Goal: Transaction & Acquisition: Purchase product/service

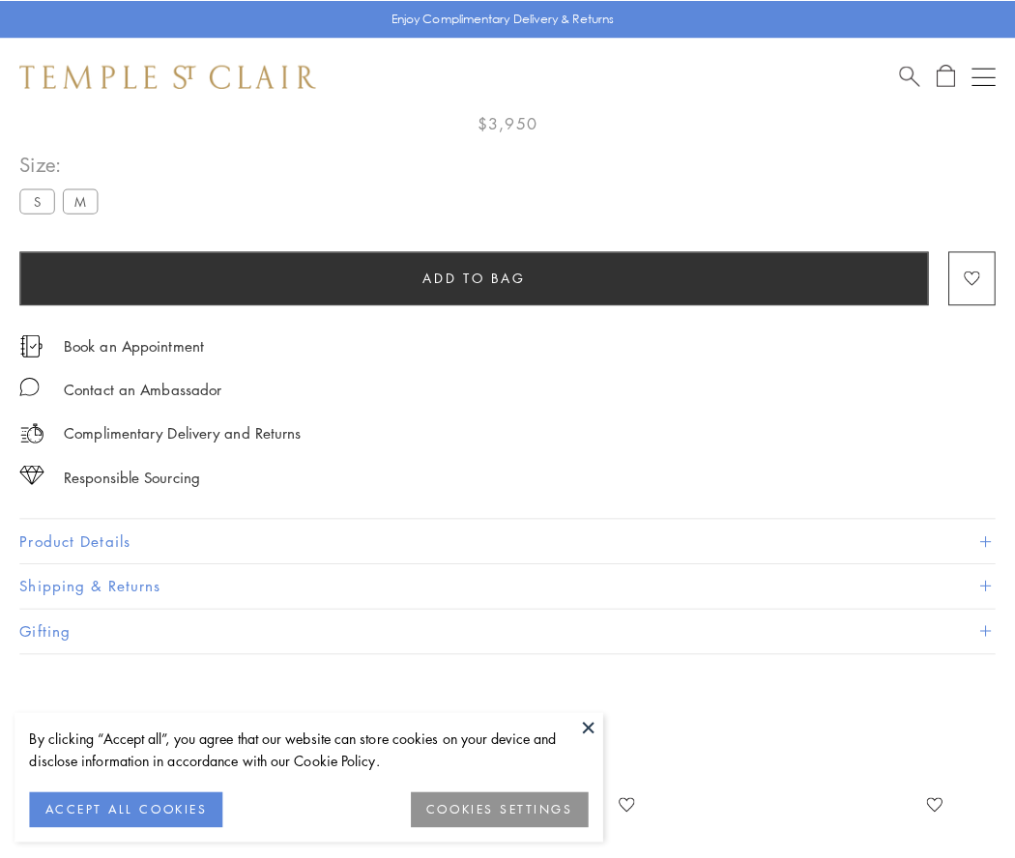
scroll to position [114, 0]
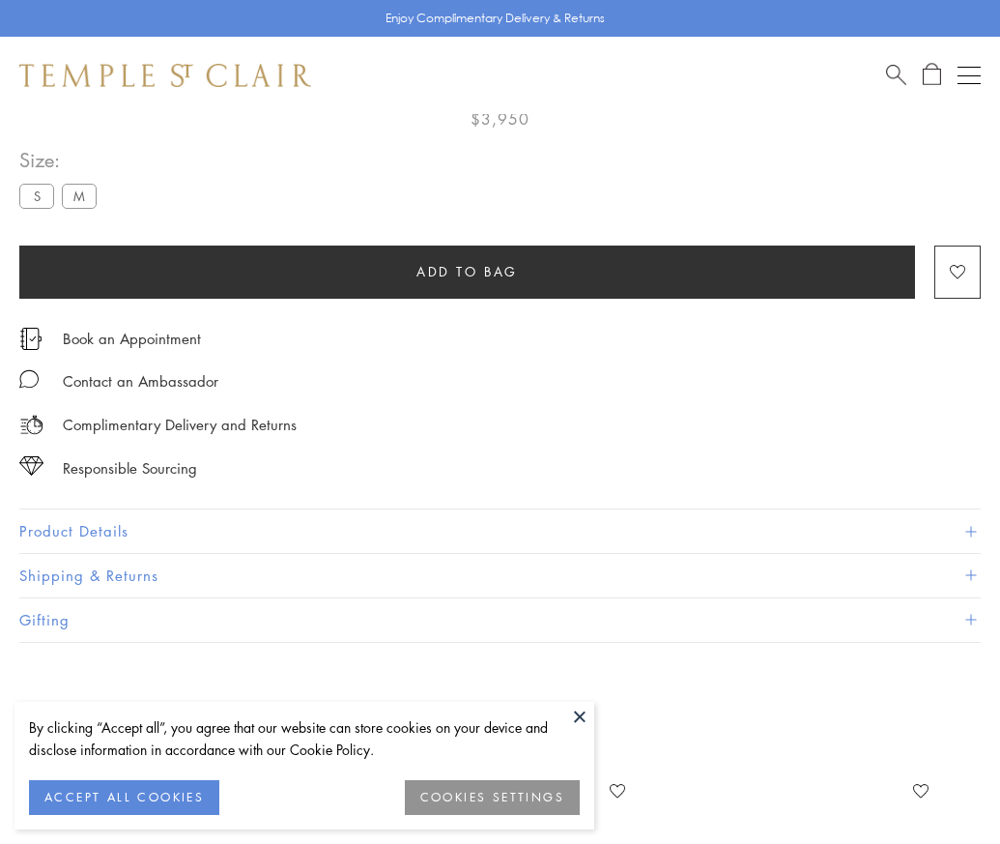
click at [467, 271] on span "Add to bag" at bounding box center [467, 271] width 101 height 21
